Goal: Task Accomplishment & Management: Manage account settings

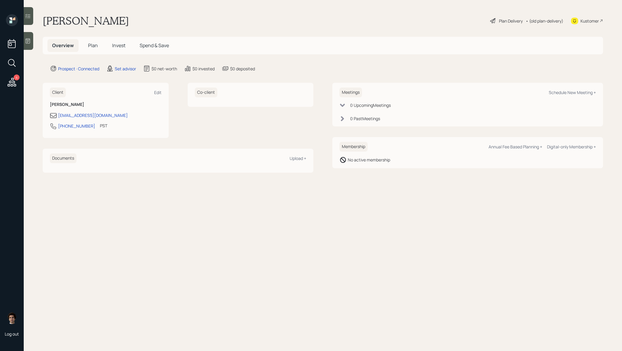
click at [28, 40] on icon at bounding box center [28, 41] width 6 height 6
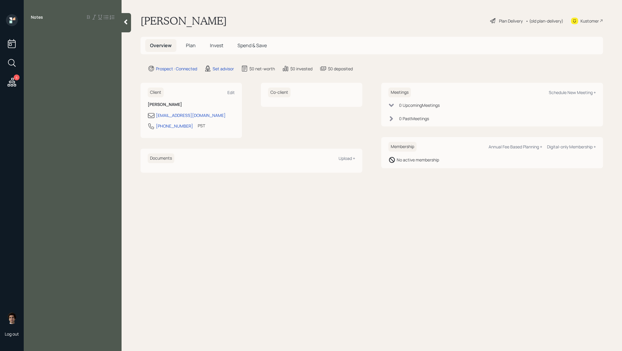
click at [64, 96] on div "Notes" at bounding box center [73, 179] width 98 height 330
click at [62, 48] on div "Notes" at bounding box center [73, 179] width 98 height 330
click at [62, 36] on div "Notes" at bounding box center [73, 179] width 98 height 330
click at [32, 26] on div "Notes" at bounding box center [73, 179] width 98 height 330
click at [36, 31] on div at bounding box center [73, 30] width 84 height 7
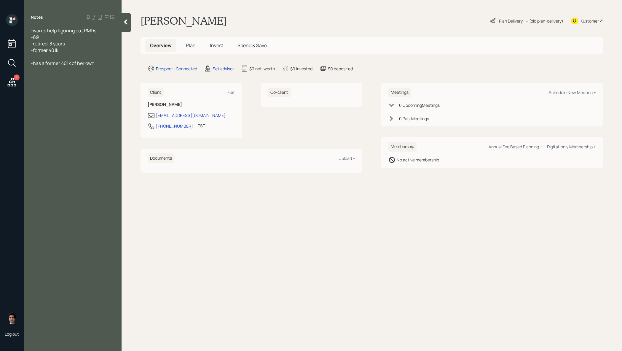
click at [82, 46] on div "-retired, 3 years" at bounding box center [73, 43] width 84 height 7
click at [82, 50] on div "-former 401k" at bounding box center [73, 50] width 84 height 7
click at [89, 71] on div "-" at bounding box center [73, 69] width 84 height 7
click at [219, 70] on div "Set advisor" at bounding box center [223, 69] width 21 height 6
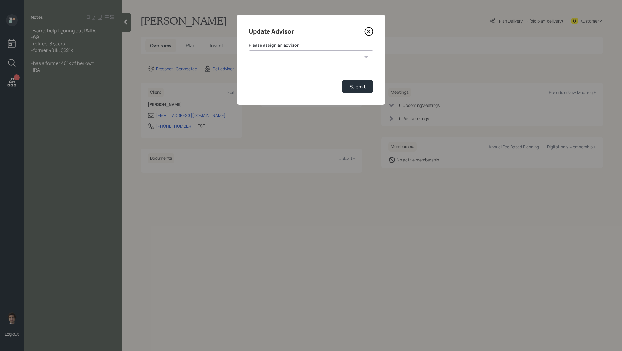
click at [279, 59] on select "James DiStasi Robby Grisanti Jonah Coleman Tyler End Treva Nostdahl Eric Schwar…" at bounding box center [311, 56] width 125 height 13
select select "59554aeb-d739-4552-90b9-0d27d70b4bf7"
click at [249, 50] on select "James DiStasi Robby Grisanti Jonah Coleman Tyler End Treva Nostdahl Eric Schwar…" at bounding box center [311, 56] width 125 height 13
click at [364, 81] on button "Submit" at bounding box center [357, 86] width 31 height 13
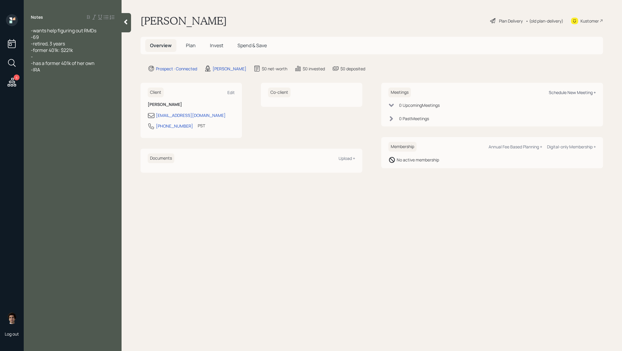
click at [575, 90] on div "Schedule New Meeting +" at bounding box center [572, 93] width 47 height 6
select select "59554aeb-d739-4552-90b9-0d27d70b4bf7"
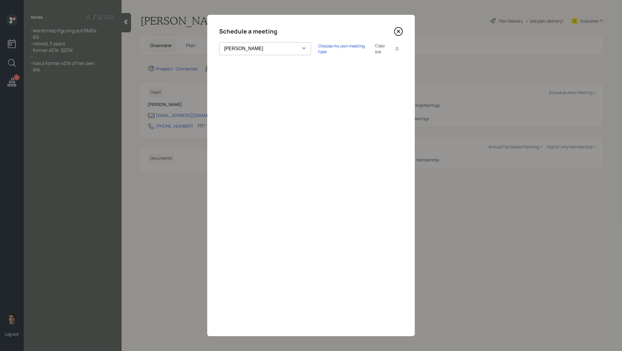
click at [399, 31] on icon at bounding box center [399, 31] width 2 height 2
